Goal: Task Accomplishment & Management: Use online tool/utility

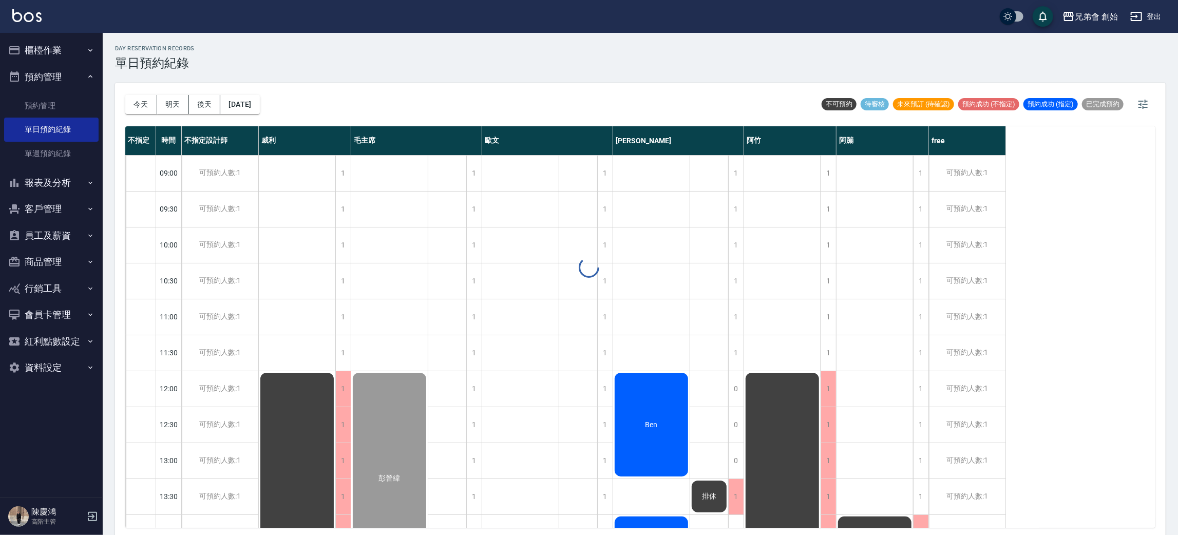
click at [137, 109] on div "day Reservation records 單日預約紀錄 今天 明天 後天 2025/09/18 不可預約 待審核 未來預訂 (待確認) 預約成功 (不指…" at bounding box center [640, 285] width 1075 height 505
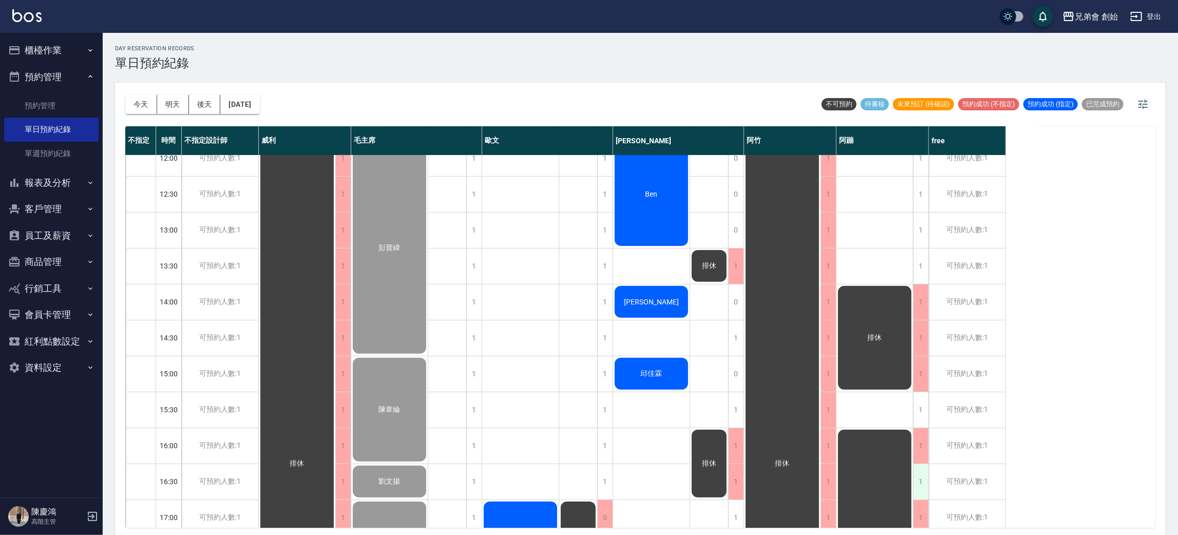
scroll to position [308, 0]
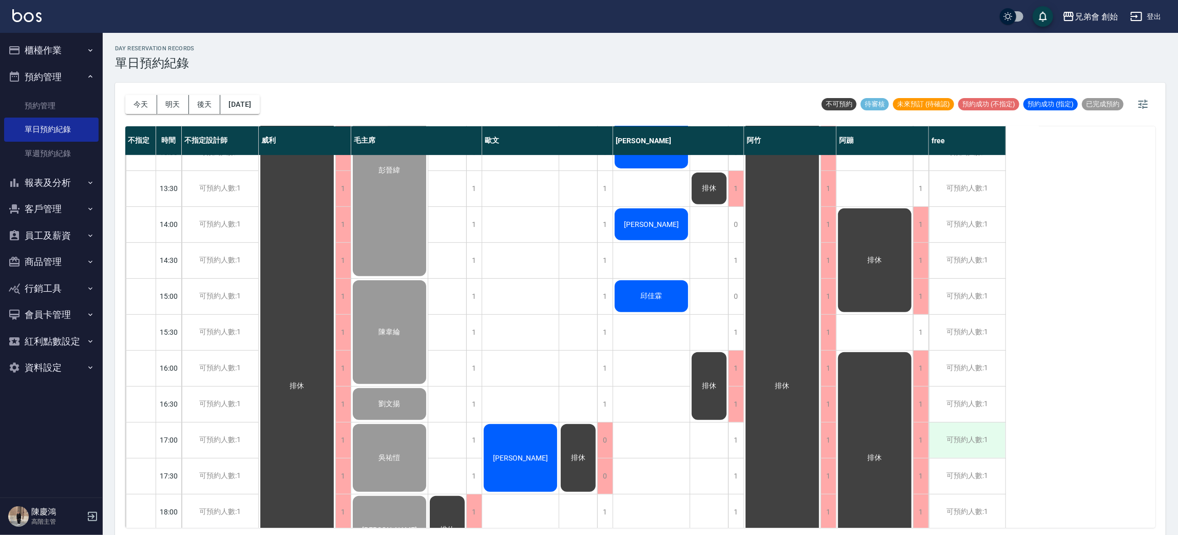
click at [963, 444] on div "可預約人數:1" at bounding box center [967, 440] width 76 height 35
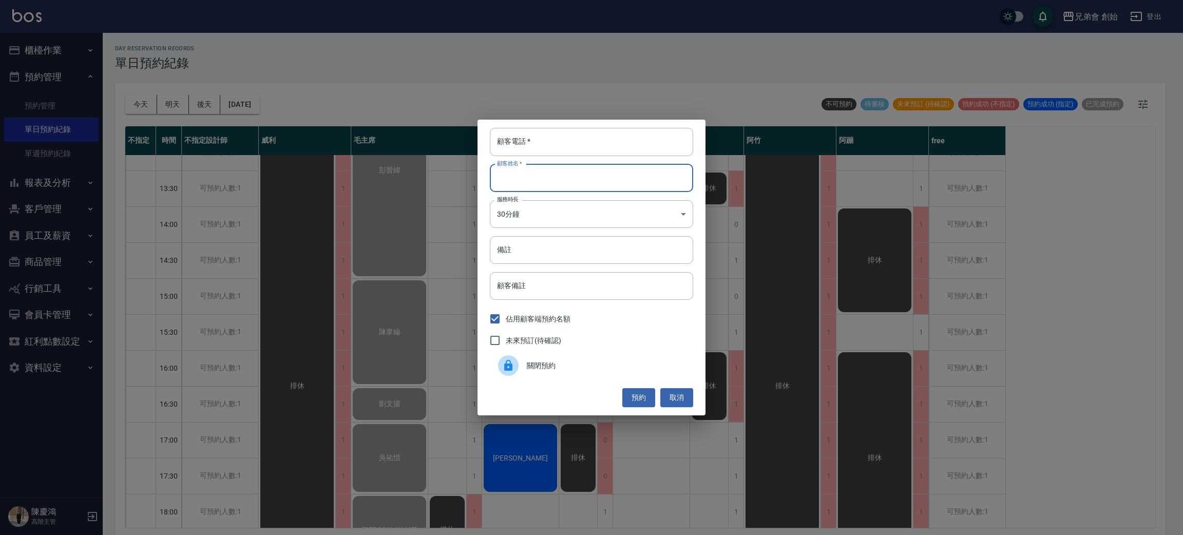
drag, startPoint x: 575, startPoint y: 176, endPoint x: 587, endPoint y: 187, distance: 16.7
click at [575, 177] on input "顧客姓名   *" at bounding box center [591, 178] width 203 height 28
type input "李"
click at [555, 139] on input "顧客電話   *" at bounding box center [591, 142] width 203 height 28
type input "0987773797"
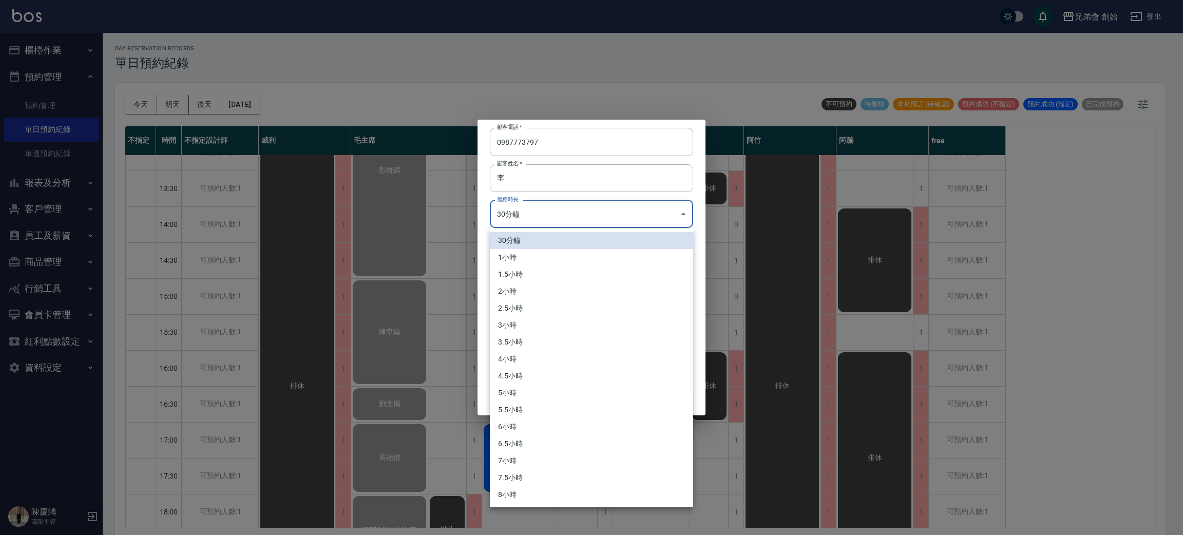
click at [592, 209] on body "兄弟會 創始 登出 櫃檯作業 打帳單 帳單列表 掛單列表 座位開單 營業儀表板 現金收支登錄 高階收支登錄 材料自購登錄 每日結帳 排班表 現場電腦打卡 掃碼…" at bounding box center [591, 269] width 1183 height 538
click at [575, 264] on li "1小時" at bounding box center [591, 257] width 203 height 17
type input "2"
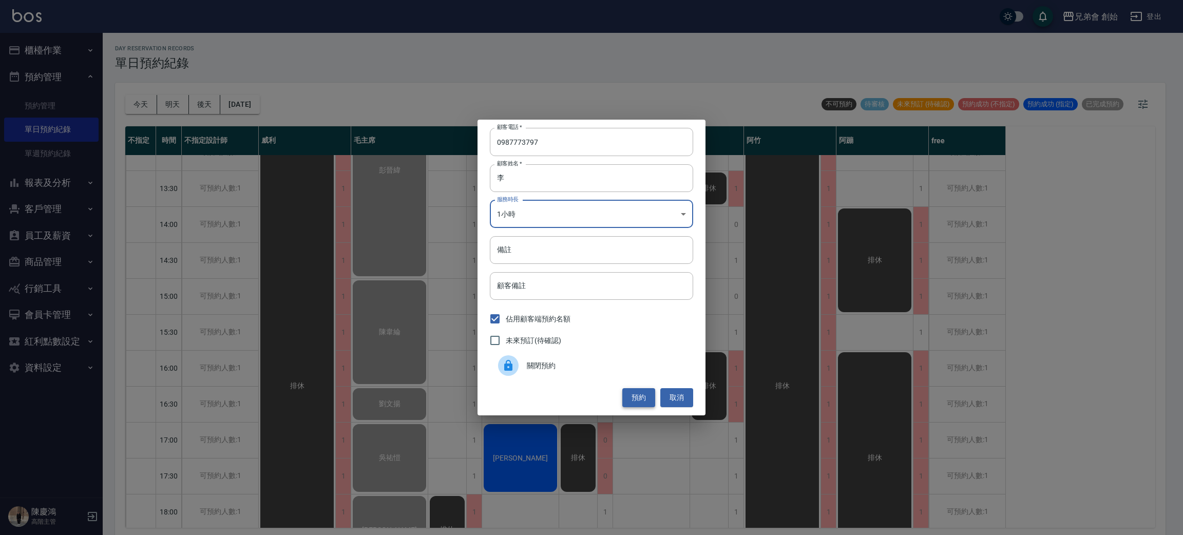
click at [629, 393] on button "預約" at bounding box center [638, 397] width 33 height 19
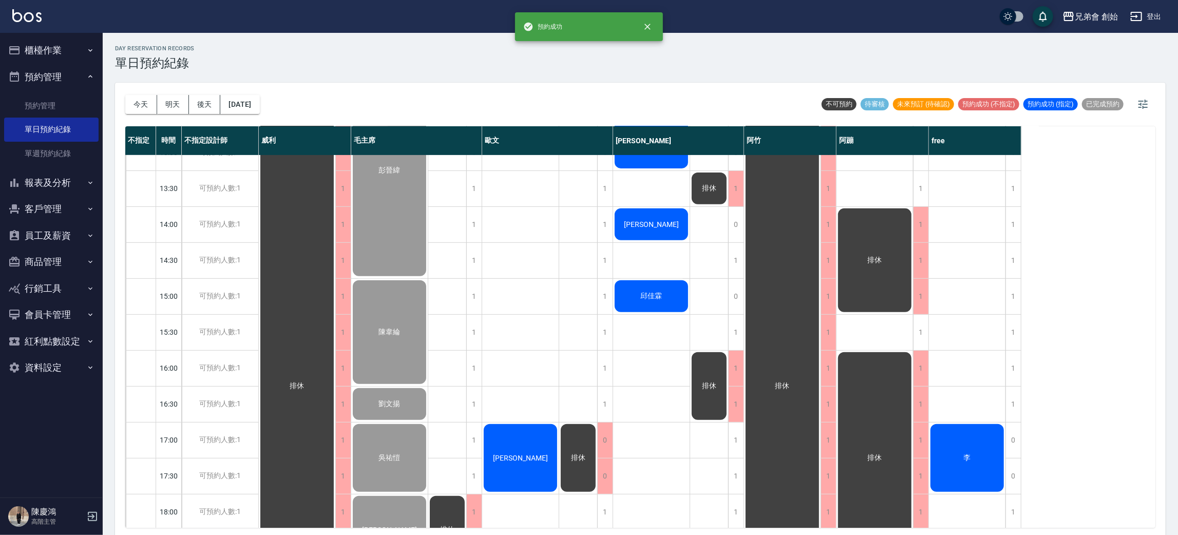
drag, startPoint x: 965, startPoint y: 449, endPoint x: 966, endPoint y: 443, distance: 6.2
click at [966, 443] on div "李" at bounding box center [967, 458] width 76 height 71
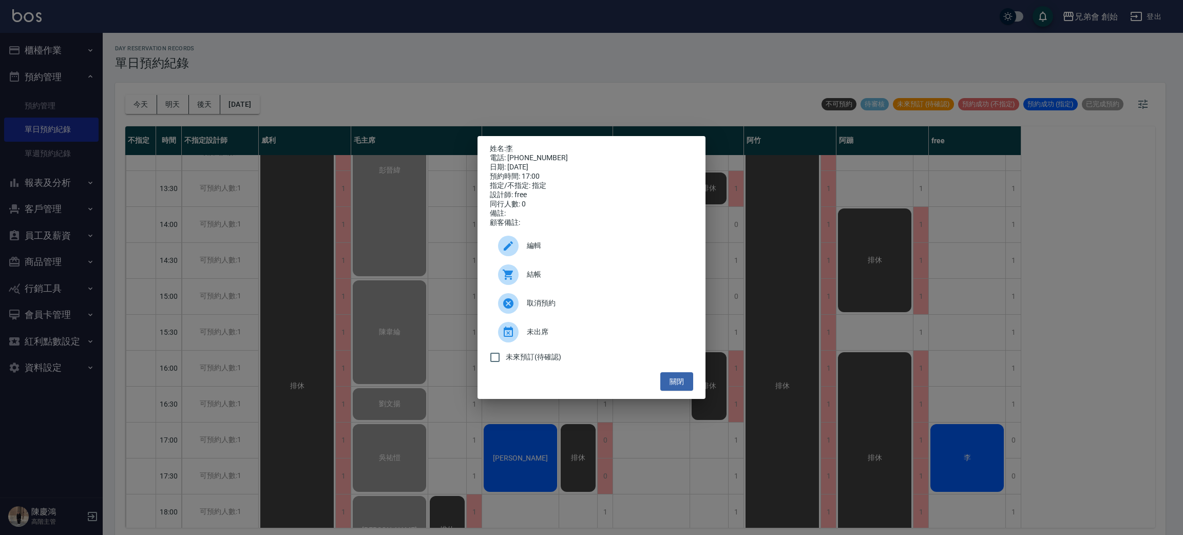
click at [554, 257] on div "編輯" at bounding box center [591, 246] width 203 height 29
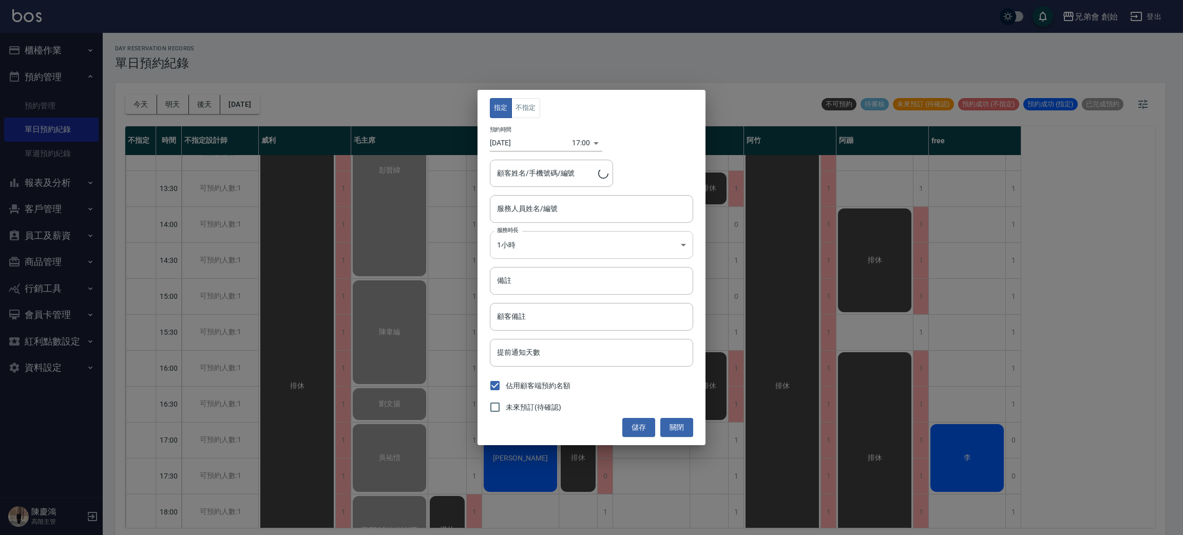
type input "free(無代號)"
type input "李/0987773797"
drag, startPoint x: 532, startPoint y: 110, endPoint x: 569, endPoint y: 176, distance: 75.1
click at [531, 110] on button "不指定" at bounding box center [525, 108] width 29 height 20
click at [648, 428] on button "儲存" at bounding box center [638, 427] width 33 height 19
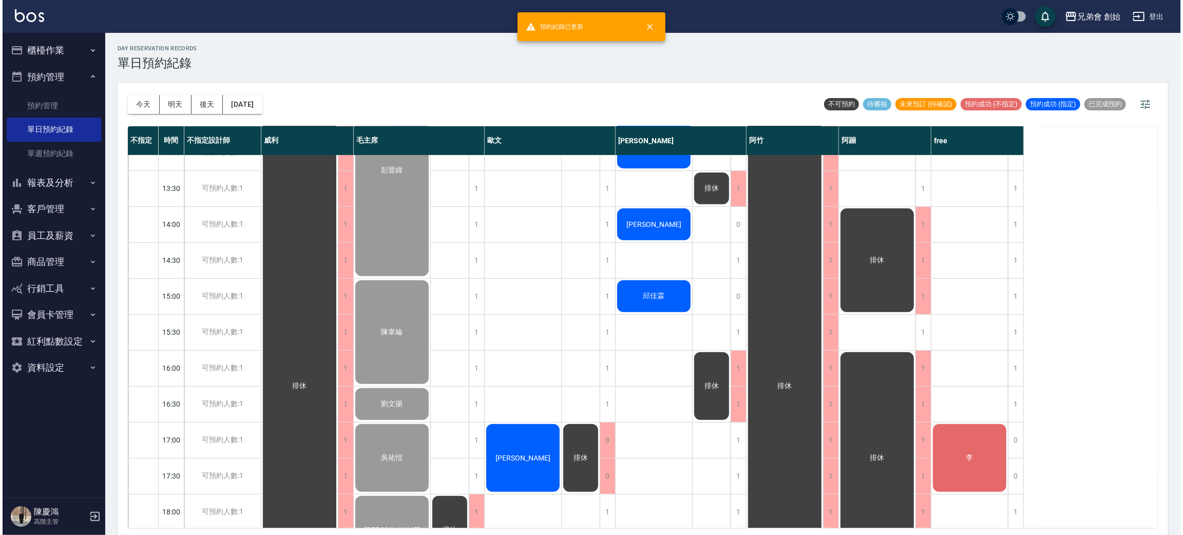
scroll to position [462, 0]
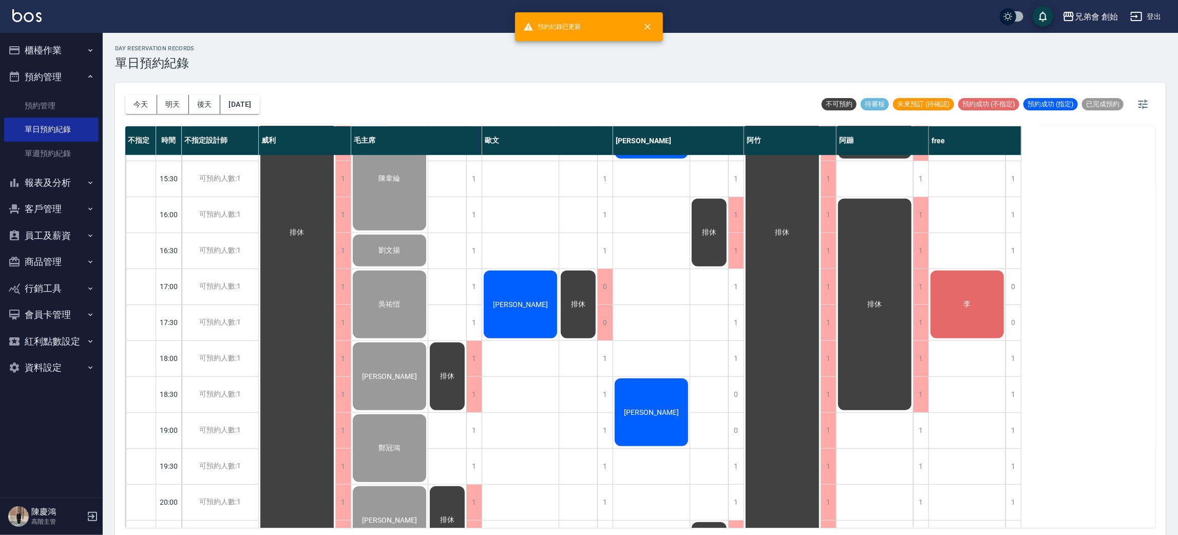
click at [959, 293] on div "李" at bounding box center [967, 304] width 76 height 71
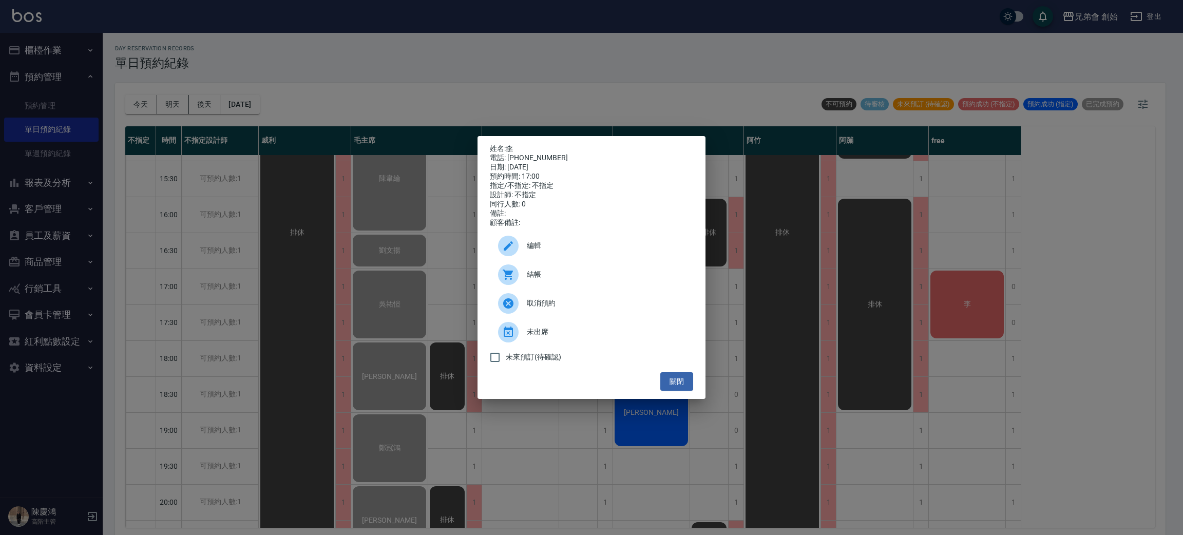
click at [590, 271] on div "結帳" at bounding box center [591, 274] width 203 height 29
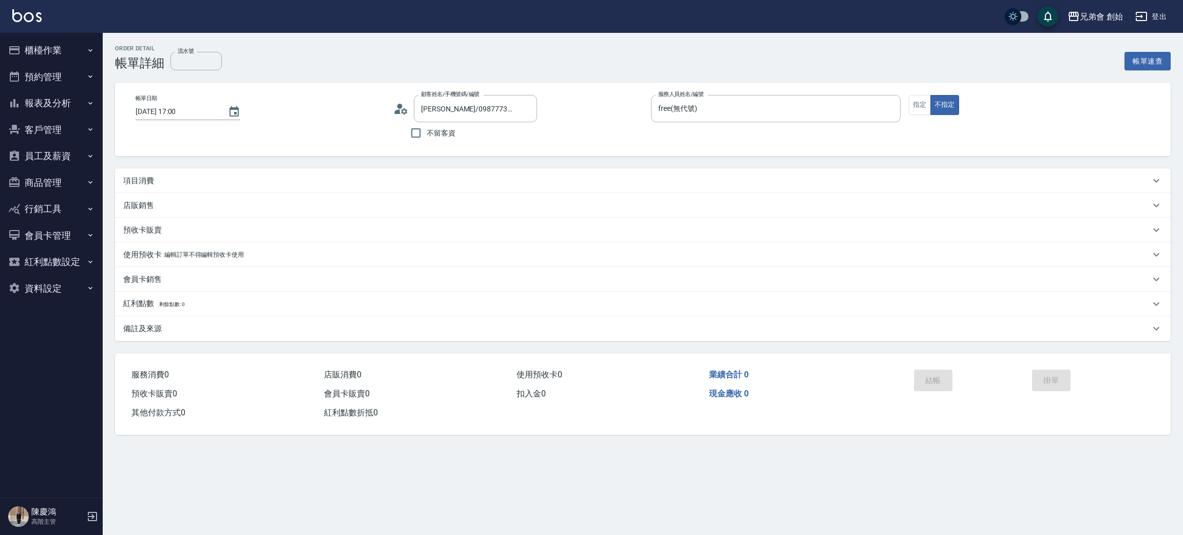
click at [256, 184] on div "項目消費" at bounding box center [636, 181] width 1027 height 11
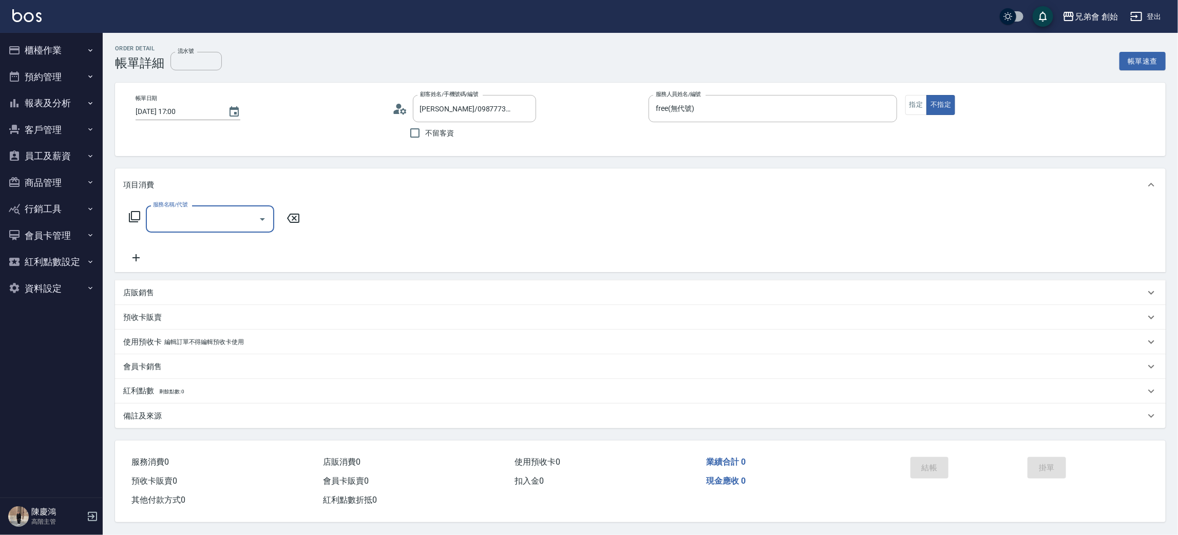
click at [226, 215] on input "服務名稱/代號" at bounding box center [202, 219] width 104 height 18
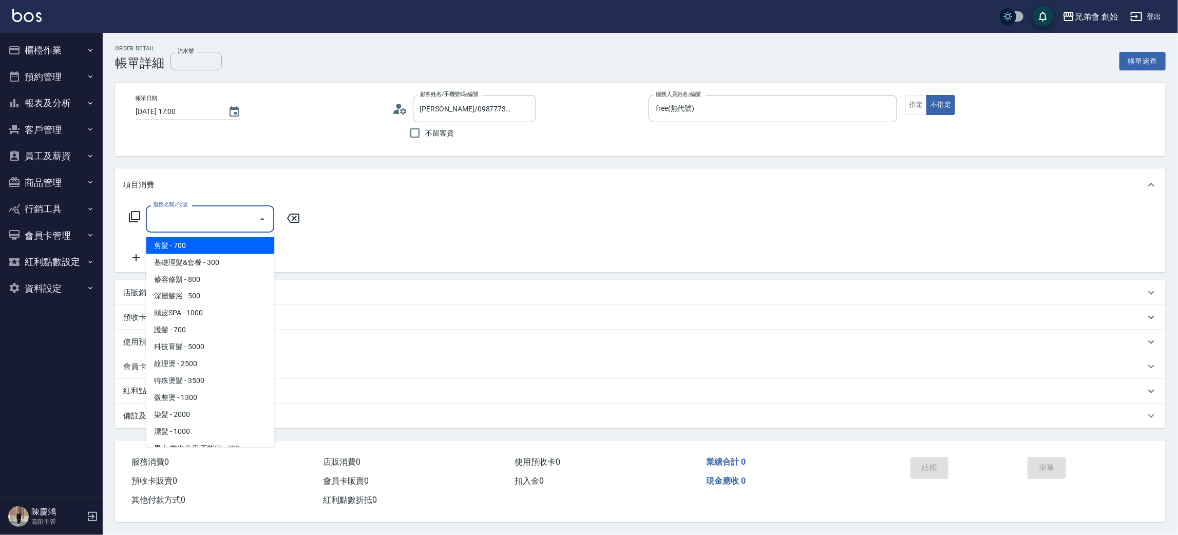
click at [236, 246] on span "剪髮 - 700" at bounding box center [210, 245] width 128 height 17
type input "剪髮(A01)"
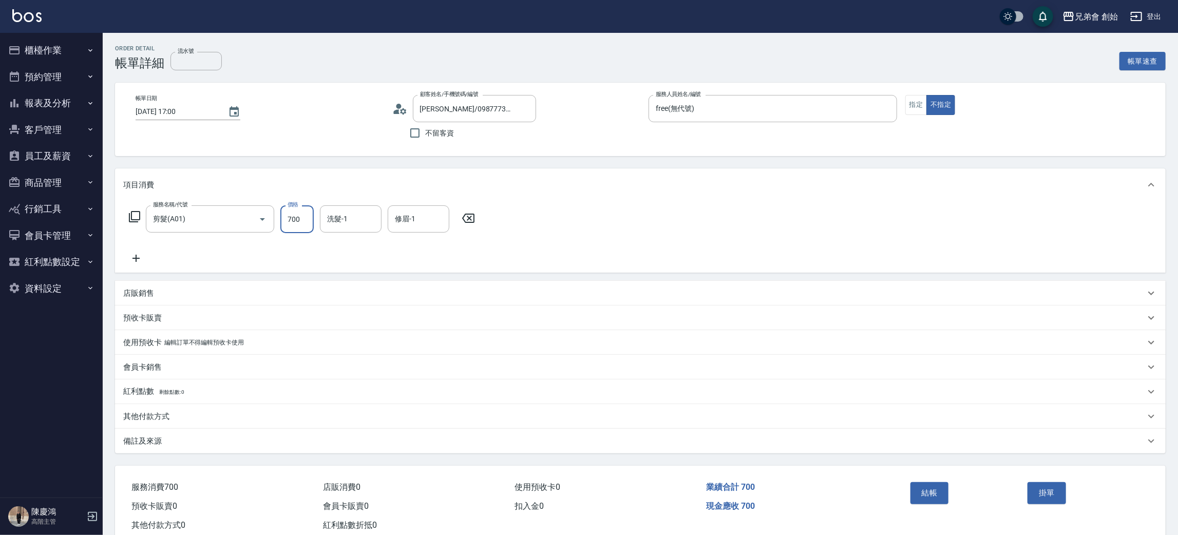
drag, startPoint x: 310, startPoint y: 220, endPoint x: 403, endPoint y: 186, distance: 98.9
click at [310, 220] on input "700" at bounding box center [296, 219] width 33 height 28
type input "500"
click at [931, 495] on button "結帳" at bounding box center [929, 493] width 39 height 22
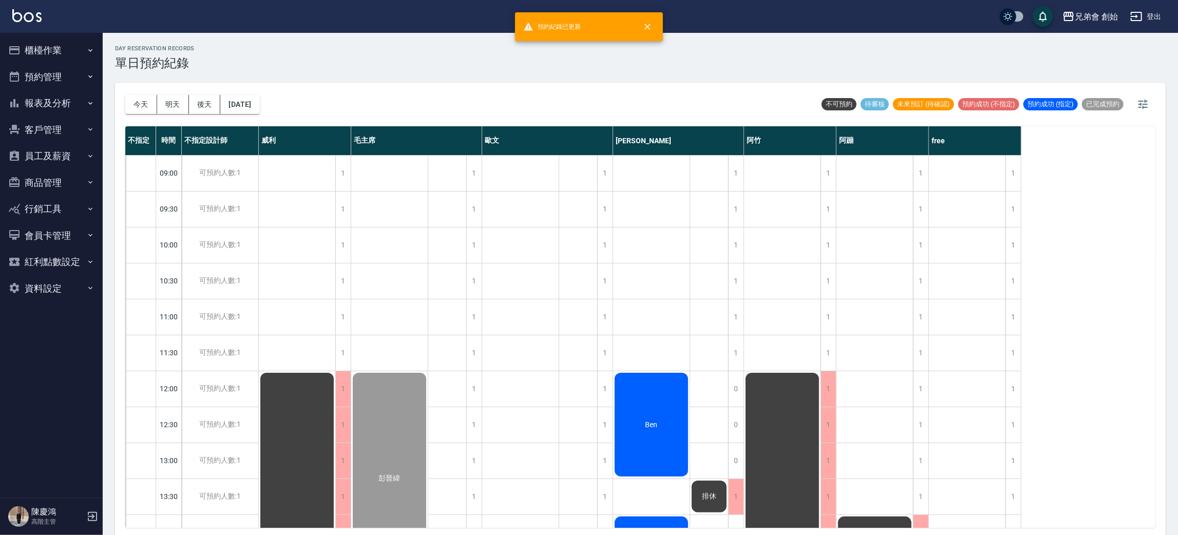
scroll to position [142, 0]
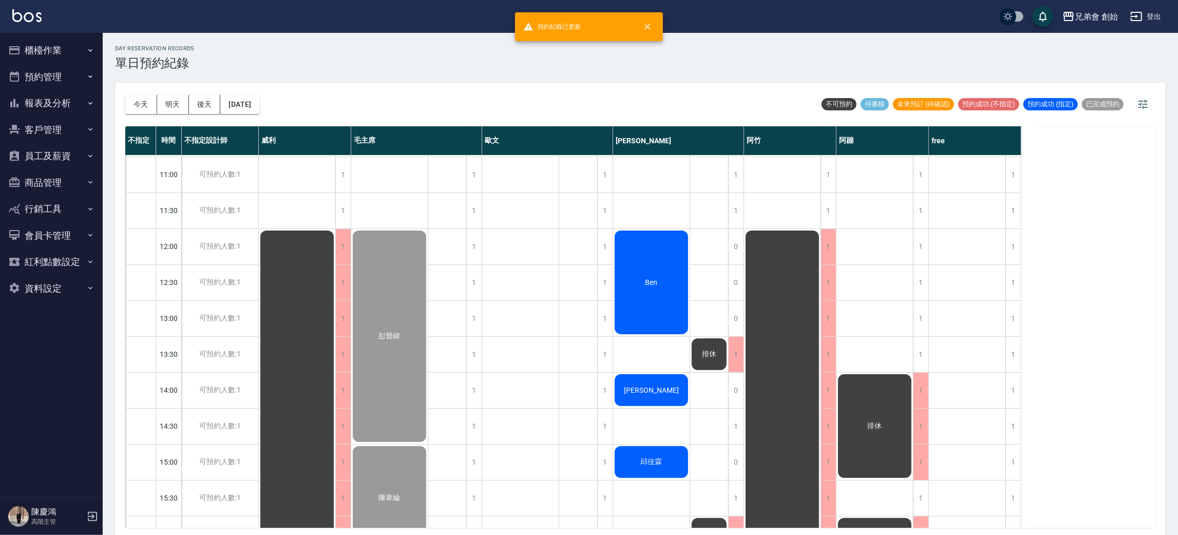
click at [454, 60] on div "day Reservation records 單日預約紀錄" at bounding box center [640, 57] width 1050 height 25
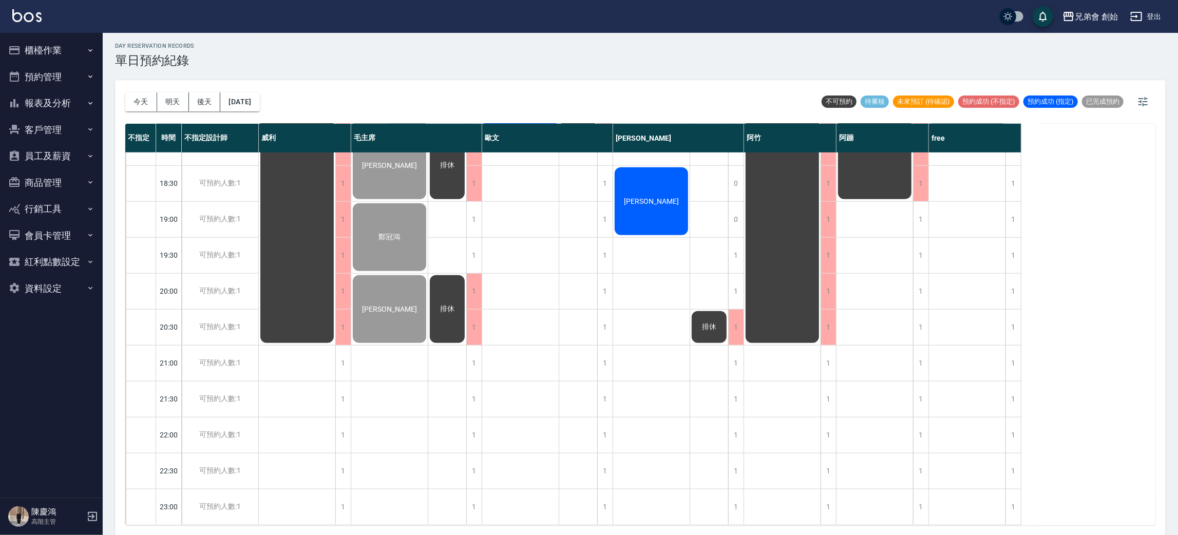
scroll to position [373, 0]
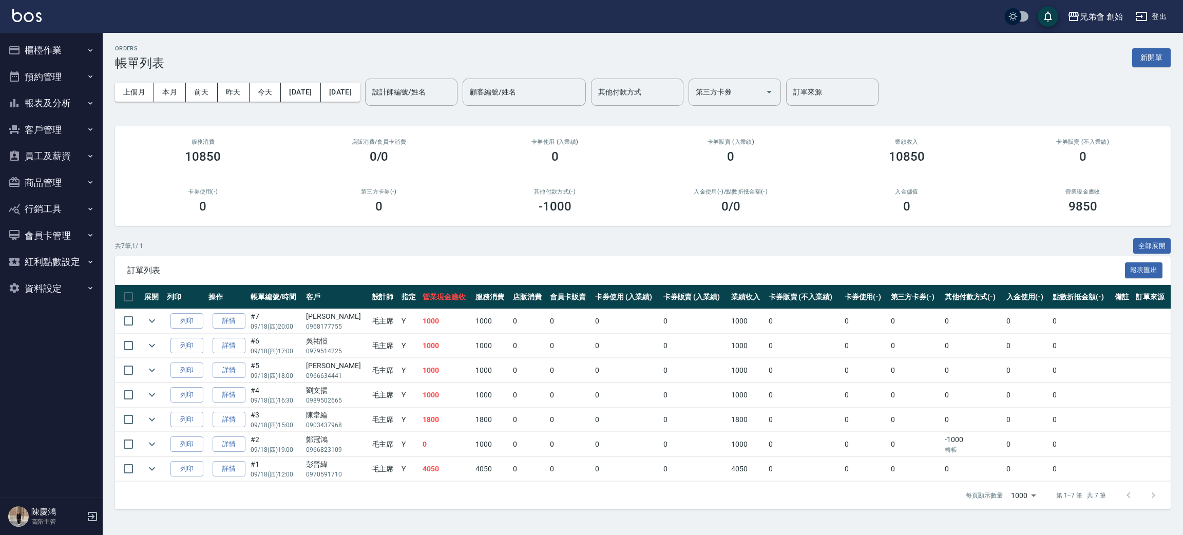
click at [420, 372] on td "1000" at bounding box center [446, 370] width 53 height 24
